Goal: Transaction & Acquisition: Purchase product/service

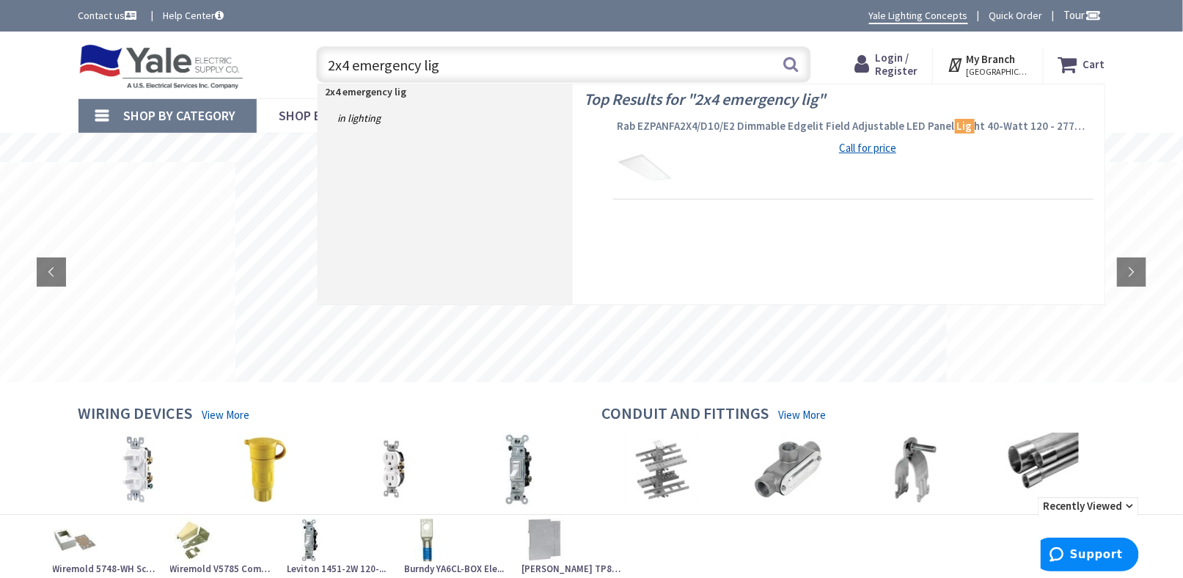
type input "2x4 emergency lig"
click at [719, 125] on span "Rab EZPANFA2X4/D10/E2 Dimmable Edgelit Field Adjustable LED Panel Lig ht 40-Wat…" at bounding box center [853, 126] width 473 height 15
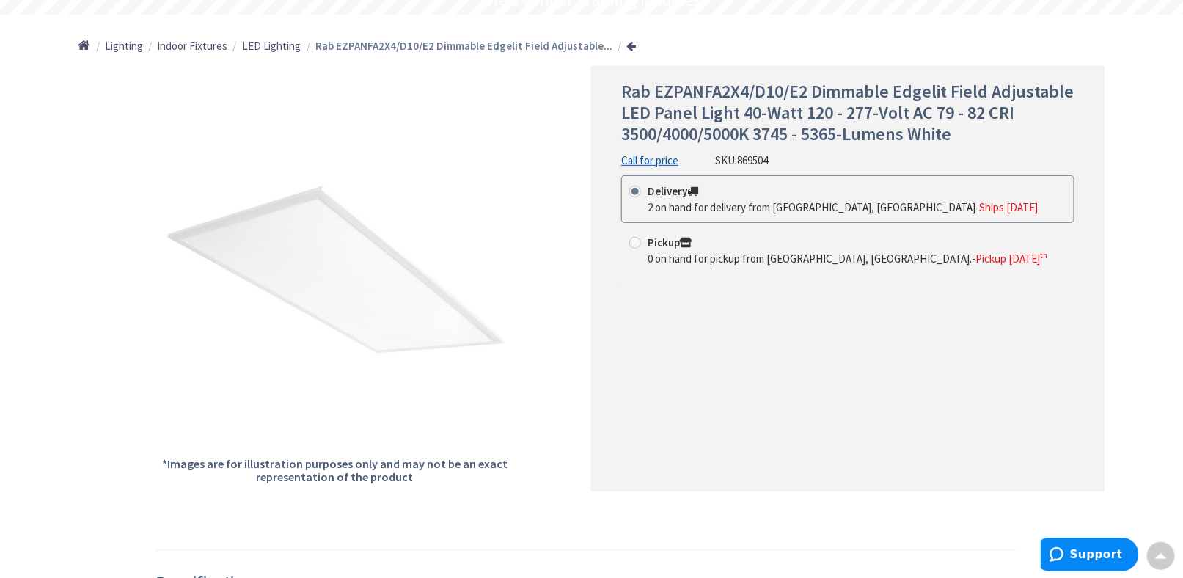
scroll to position [147, 0]
click at [743, 161] on span "869504" at bounding box center [752, 161] width 31 height 14
drag, startPoint x: 741, startPoint y: 161, endPoint x: 774, endPoint y: 161, distance: 33.0
click at [774, 161] on div "Rab EZPANFA2X4/D10/E2 Dimmable Edgelit Field Adjustable LED Panel Light 40-Watt…" at bounding box center [847, 125] width 453 height 87
copy span "869504"
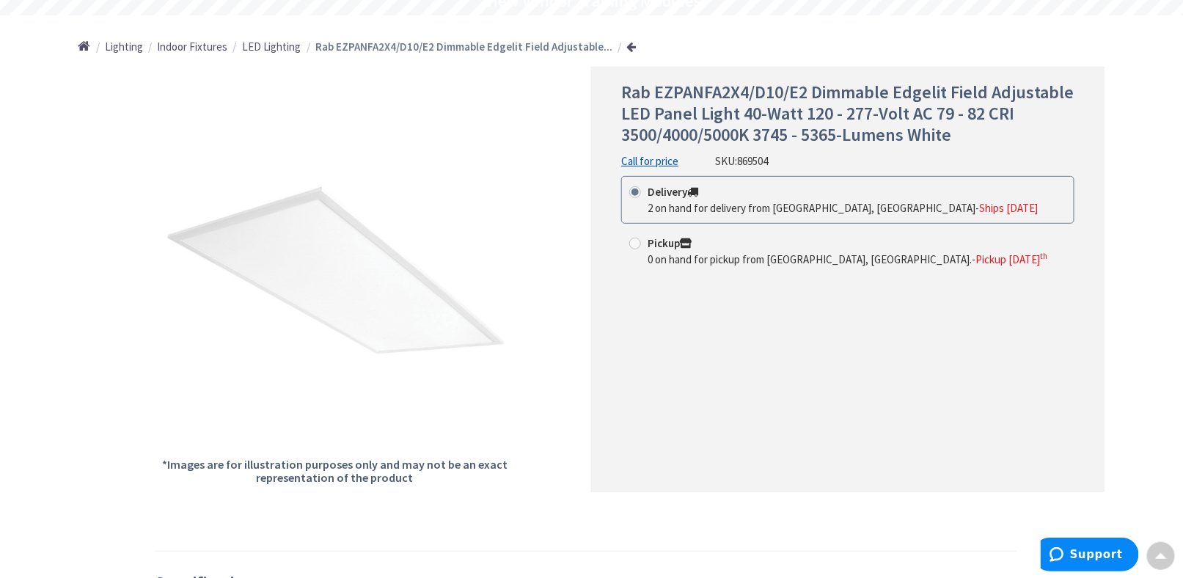
click at [783, 326] on div "Rab EZPANFA2X4/D10/E2 Dimmable Edgelit Field Adjustable LED Panel Light 40-Watt…" at bounding box center [847, 279] width 513 height 425
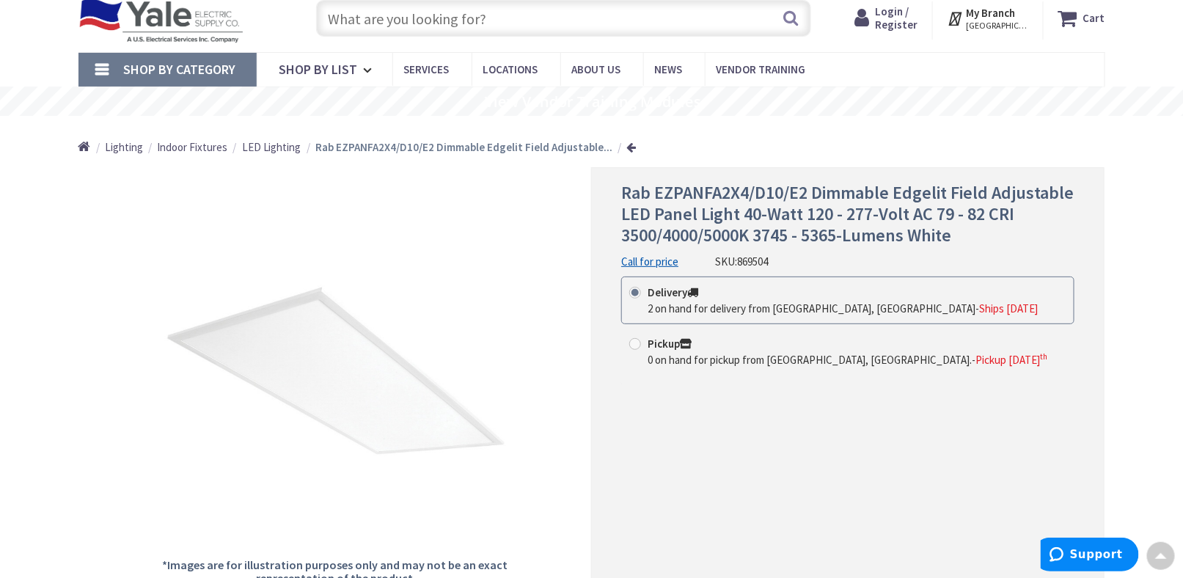
scroll to position [0, 0]
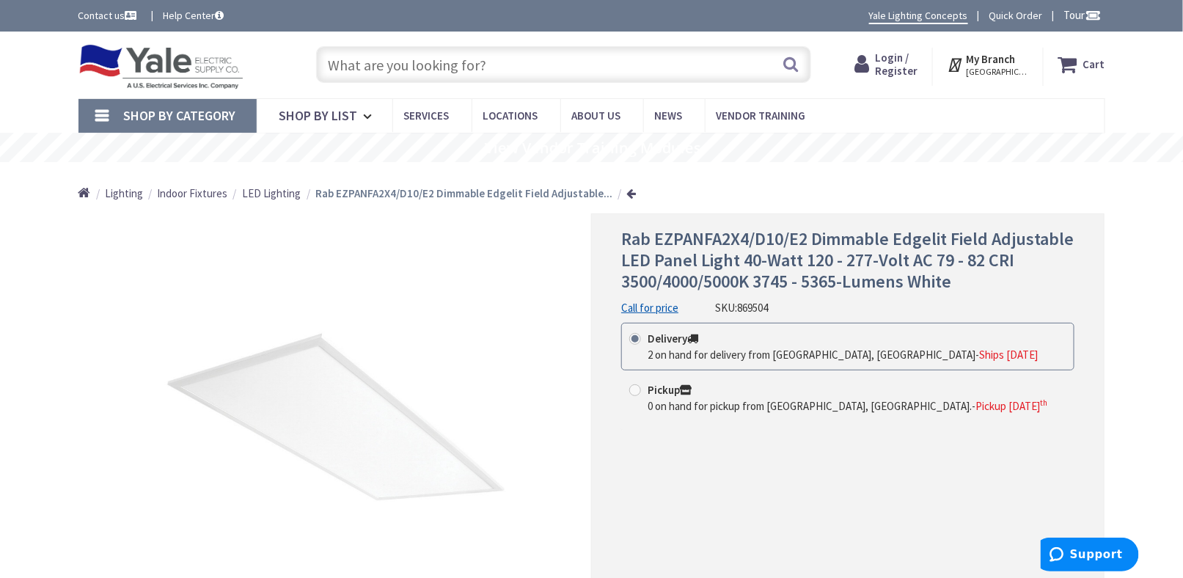
click at [142, 59] on img at bounding box center [161, 66] width 166 height 45
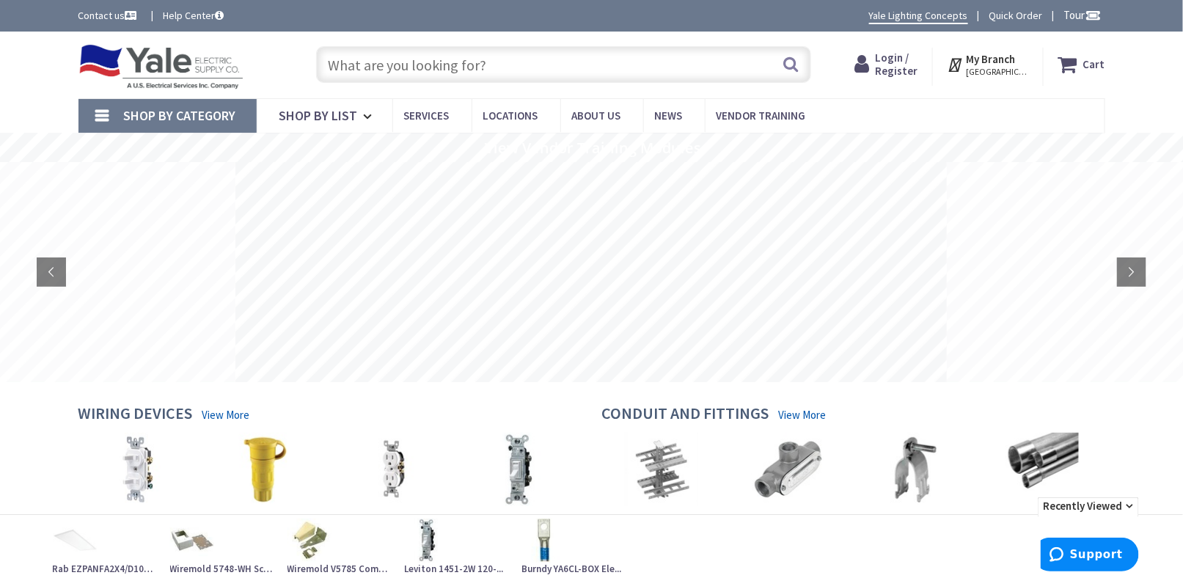
click at [466, 72] on input "text" at bounding box center [563, 64] width 495 height 37
click at [16, 78] on div "Skip to Content Toggle Nav Search Cart My Cart Close" at bounding box center [591, 65] width 1183 height 67
